Goal: Information Seeking & Learning: Learn about a topic

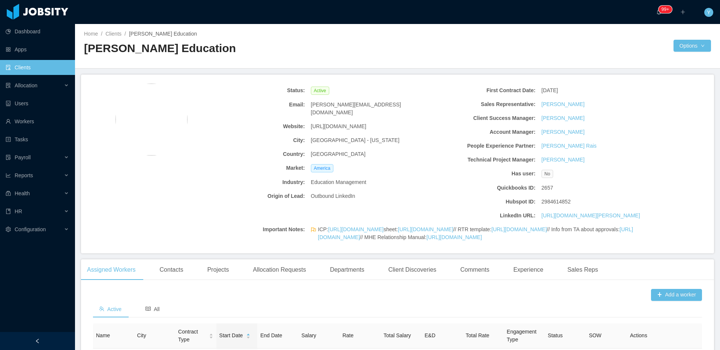
scroll to position [1714, 0]
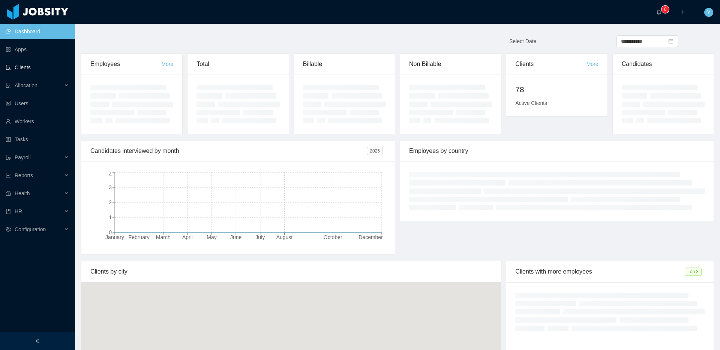
click at [15, 64] on link "Clients" at bounding box center [37, 67] width 63 height 15
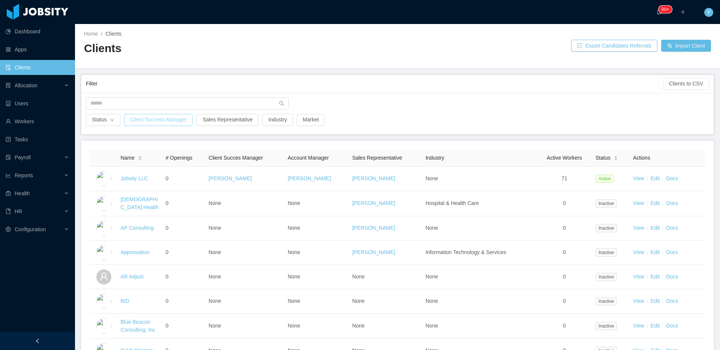
click at [167, 121] on button "Client Success Manager" at bounding box center [158, 120] width 69 height 12
click at [224, 120] on button "Sales Representative" at bounding box center [228, 120] width 62 height 12
click at [199, 158] on div "Search sales representative" at bounding box center [229, 153] width 106 height 11
type input "****"
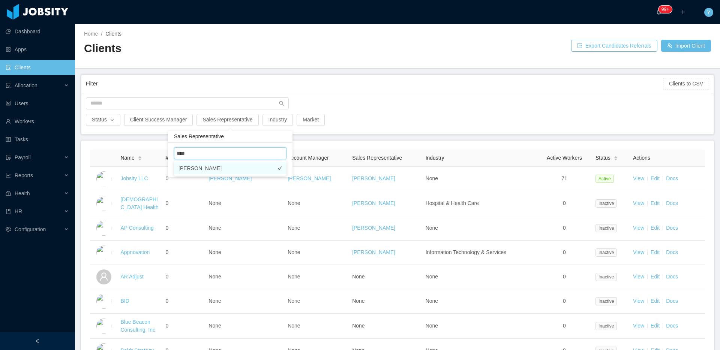
click at [258, 172] on li "William Molano" at bounding box center [230, 168] width 113 height 12
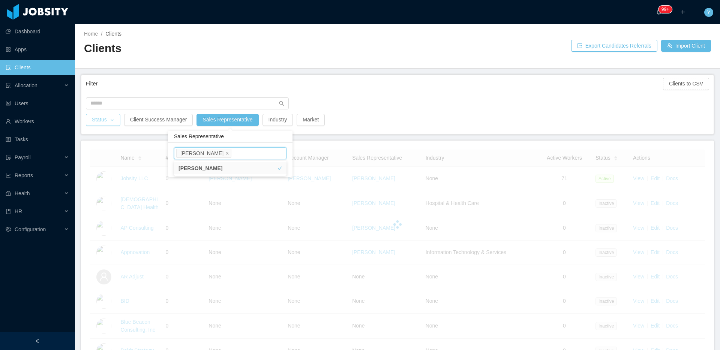
click at [108, 122] on button "Status" at bounding box center [103, 120] width 35 height 12
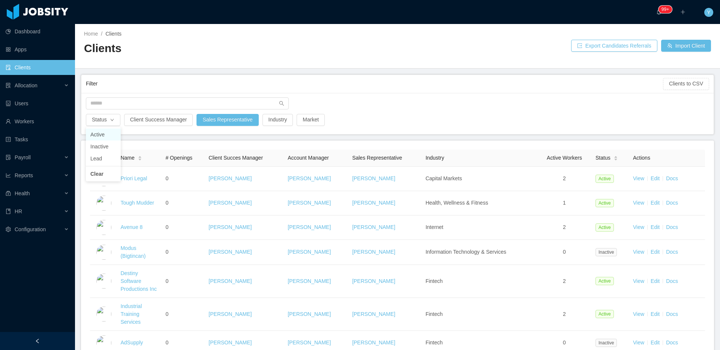
click at [106, 136] on li "Active" at bounding box center [103, 135] width 35 height 12
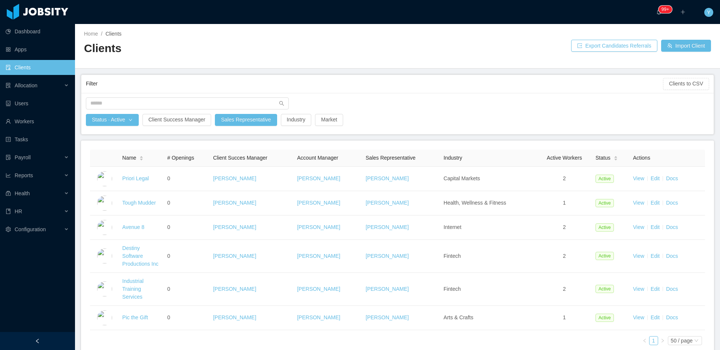
scroll to position [42, 0]
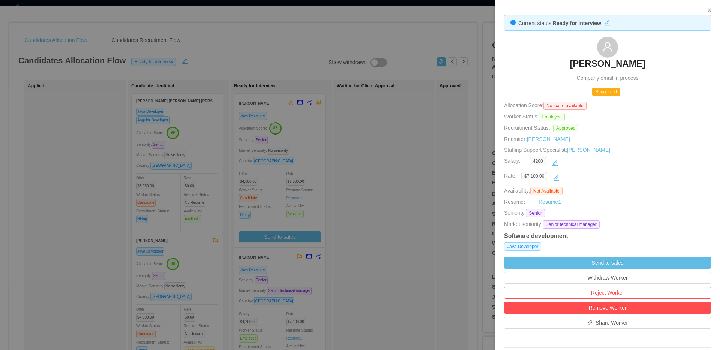
scroll to position [283, 0]
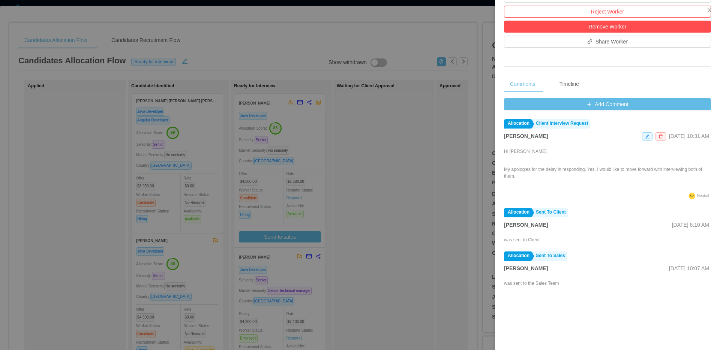
click at [451, 197] on div at bounding box center [360, 175] width 720 height 350
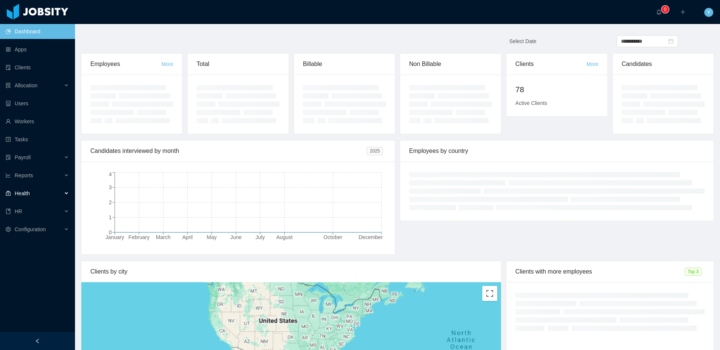
click at [27, 198] on div "Health" at bounding box center [37, 193] width 75 height 15
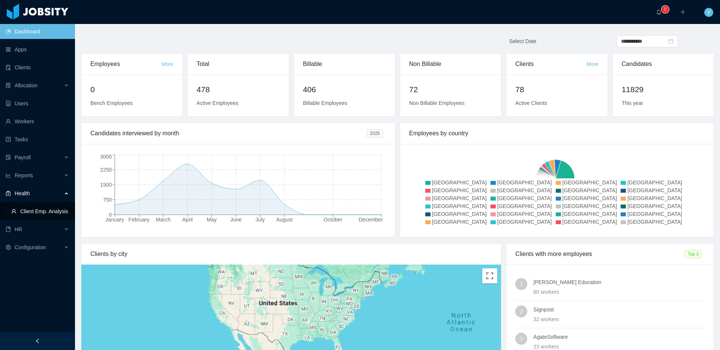
click at [32, 213] on link "Client Emp. Analysis" at bounding box center [40, 211] width 58 height 15
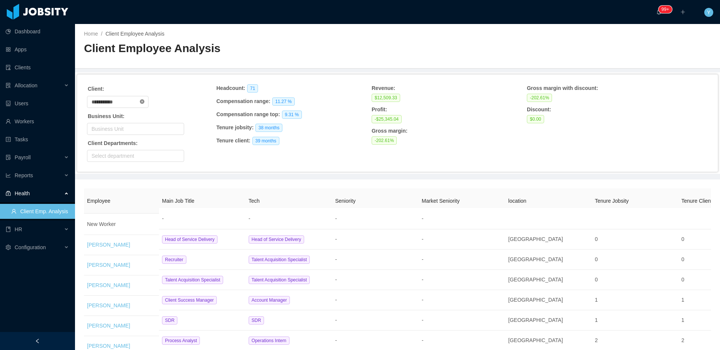
click at [144, 101] on icon "icon: close-circle" at bounding box center [142, 101] width 5 height 5
click at [137, 102] on input "text" at bounding box center [118, 102] width 62 height 12
click at [118, 125] on li "Westlake Chemical" at bounding box center [120, 128] width 67 height 12
type input "**********"
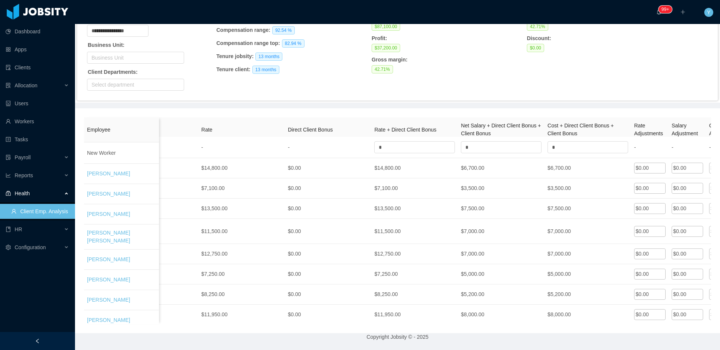
scroll to position [0, 564]
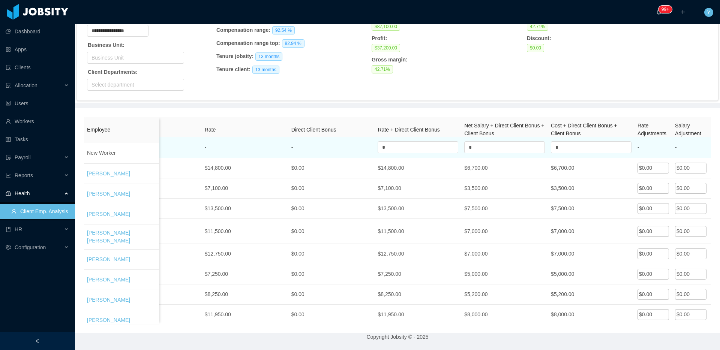
click at [413, 137] on td "*" at bounding box center [418, 147] width 87 height 21
drag, startPoint x: 490, startPoint y: 150, endPoint x: 451, endPoint y: 147, distance: 39.1
click at [451, 147] on tr "New Worker - - - - - - * * * - - - 0.00% 0.00% 0.00%" at bounding box center [251, 147] width 1463 height 21
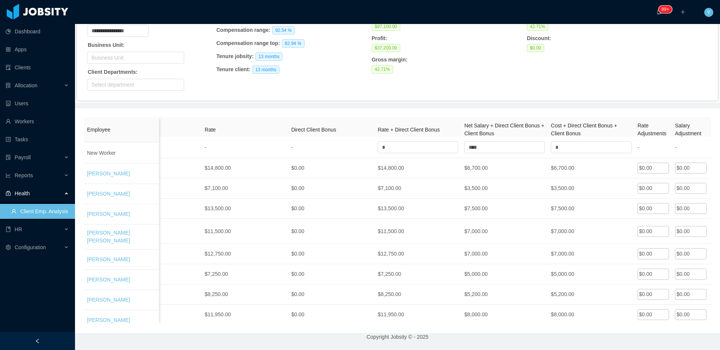
click at [508, 93] on div "**********" at bounding box center [397, 52] width 639 height 96
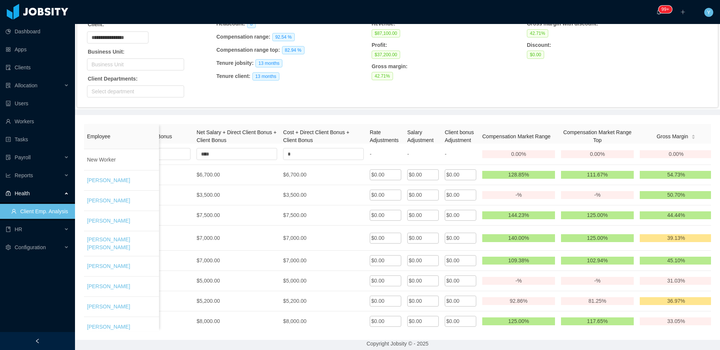
scroll to position [0, 847]
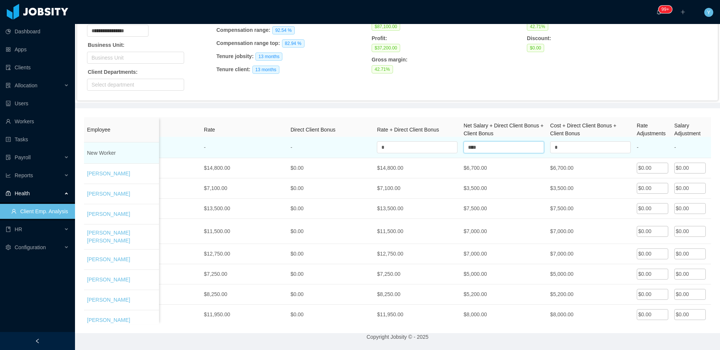
drag, startPoint x: 484, startPoint y: 140, endPoint x: 435, endPoint y: 139, distance: 49.2
click at [435, 139] on tr "New Worker - - - - - - * **** * - - - 0.00% 0.00% 0.00%" at bounding box center [251, 147] width 1463 height 21
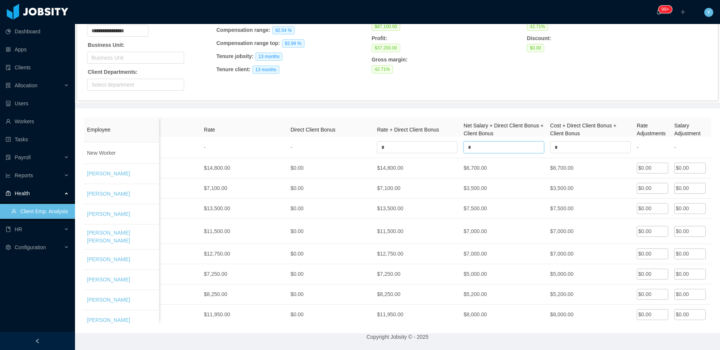
type input "*"
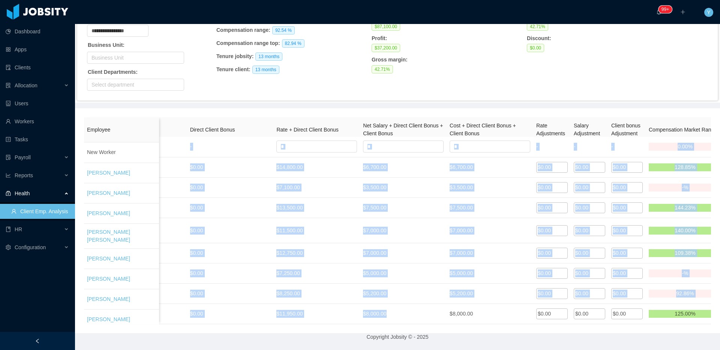
drag, startPoint x: 489, startPoint y: 323, endPoint x: 527, endPoint y: 322, distance: 38.7
click at [527, 322] on div "New Worker - - - - - - * * * - - - 0.00% 0.00% 0.00% Rodrigo Parada Vásquez Dat…" at bounding box center [397, 231] width 627 height 188
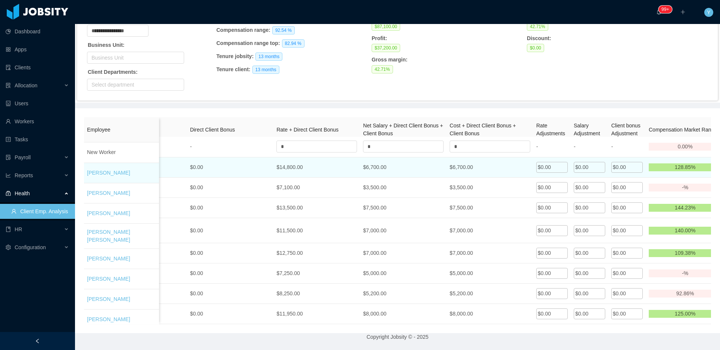
click at [592, 162] on div "$0.00" at bounding box center [590, 167] width 32 height 11
drag, startPoint x: 594, startPoint y: 167, endPoint x: 563, endPoint y: 163, distance: 31.4
click at [563, 163] on tr "Rodrigo Parada Vásquez Data Engineer Data Engineer Senior Senior Chile 1 1 $14,…" at bounding box center [150, 166] width 1463 height 21
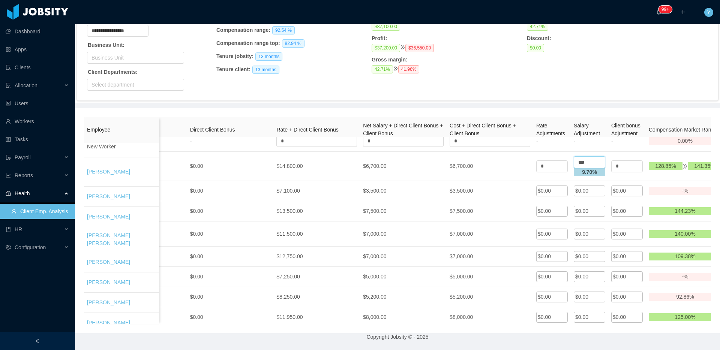
type input "***"
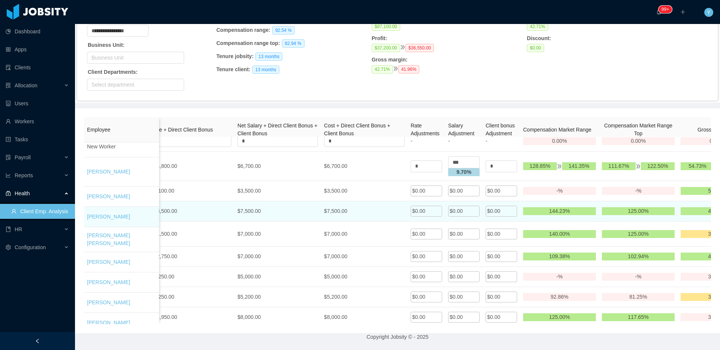
click at [486, 204] on td "$0.00" at bounding box center [502, 211] width 38 height 20
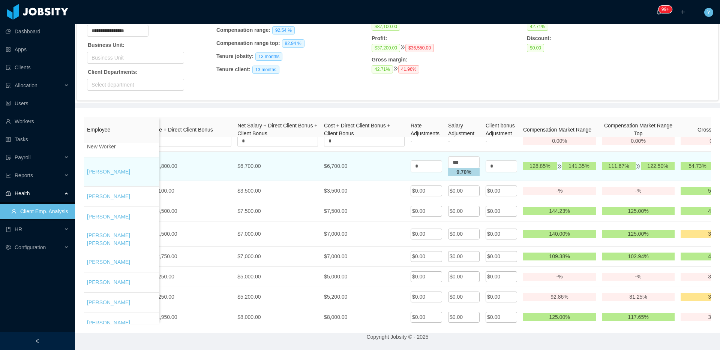
click at [461, 175] on strong "9.70 %" at bounding box center [464, 172] width 15 height 6
click at [462, 171] on strong "9.70 %" at bounding box center [464, 172] width 15 height 6
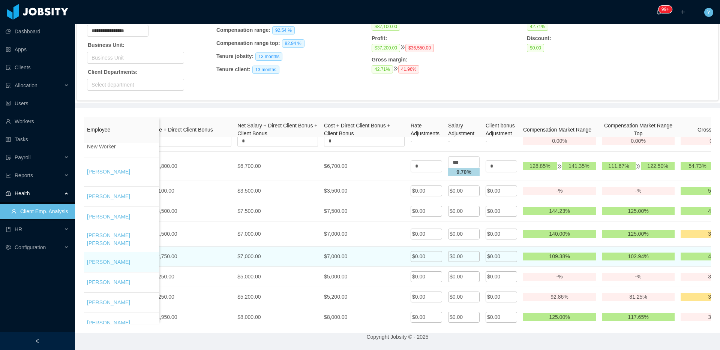
click at [462, 259] on span "$0.00" at bounding box center [456, 257] width 13 height 6
drag, startPoint x: 463, startPoint y: 258, endPoint x: 444, endPoint y: 256, distance: 19.6
click at [444, 256] on tr "Erick Lima Data Engineer Data Engineer Senior Lead Brazil 15 15 $12,750.00 $0.0…" at bounding box center [24, 257] width 1463 height 21
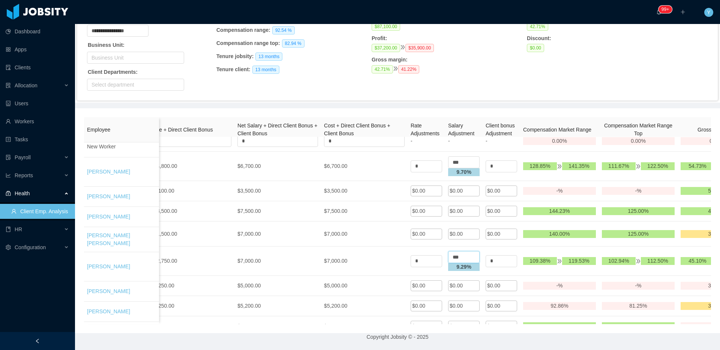
type input "***"
click at [443, 117] on th "Rate Adjustments" at bounding box center [427, 129] width 38 height 25
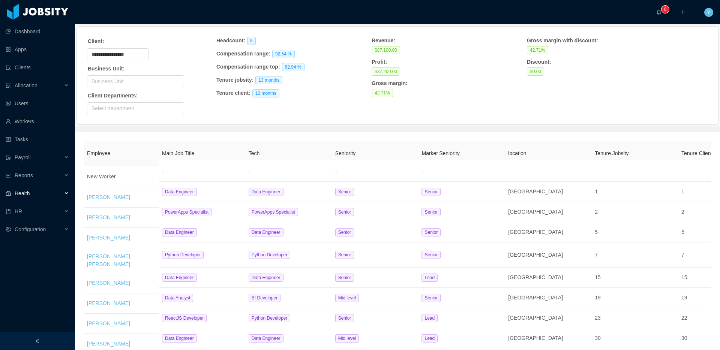
scroll to position [61, 0]
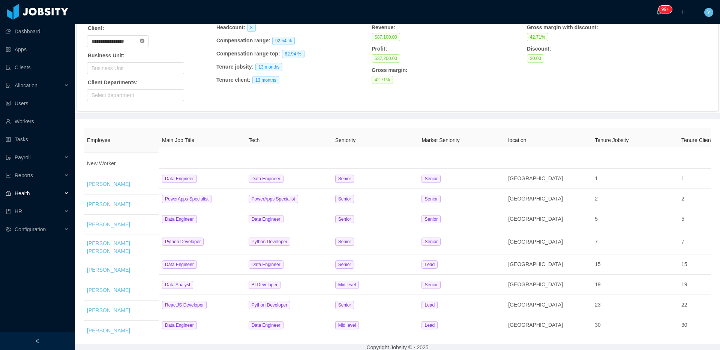
click at [144, 41] on icon "icon: close-circle" at bounding box center [142, 41] width 5 height 5
click at [132, 41] on input "text" at bounding box center [118, 41] width 62 height 12
click at [125, 67] on li "McGraw-Hill Education" at bounding box center [120, 68] width 67 height 12
type input "**********"
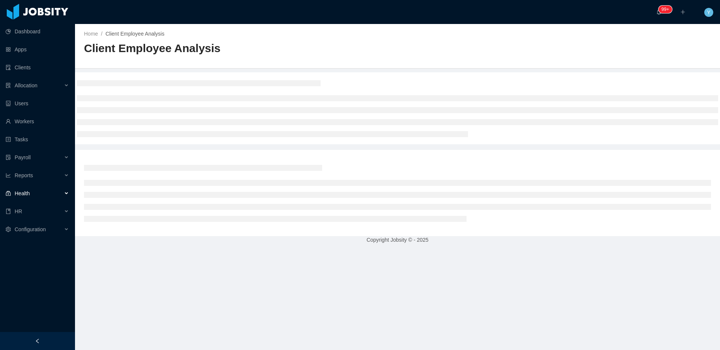
click at [180, 50] on h2 "Client Employee Analysis" at bounding box center [241, 48] width 314 height 15
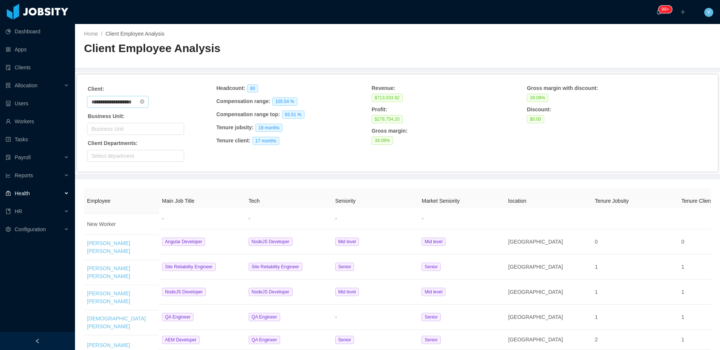
click at [137, 105] on input "**********" at bounding box center [118, 102] width 62 height 12
click at [144, 102] on icon "icon: close-circle" at bounding box center [142, 101] width 5 height 5
click at [135, 103] on input "text" at bounding box center [118, 102] width 62 height 12
click at [129, 131] on li "Glance Networks" at bounding box center [120, 128] width 67 height 12
type input "**********"
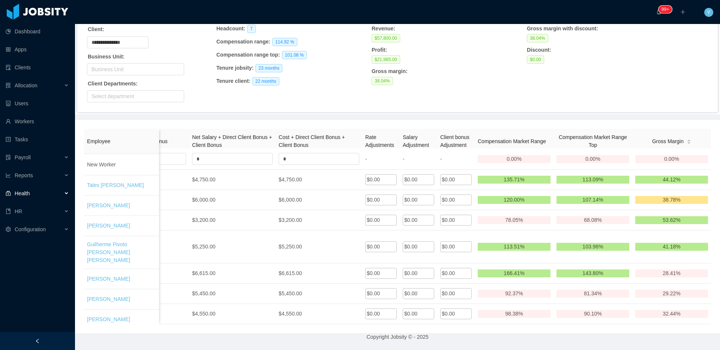
scroll to position [0, 819]
